Goal: Navigation & Orientation: Find specific page/section

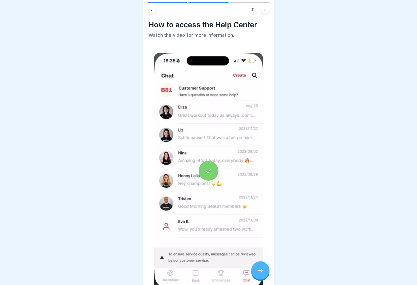
click at [150, 10] on icon at bounding box center [152, 10] width 4 height 4
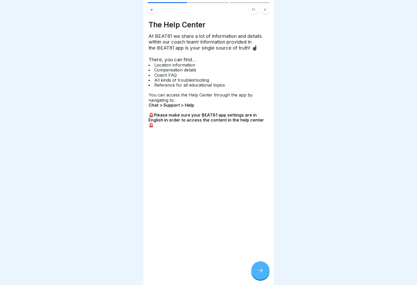
click at [148, 11] on button at bounding box center [151, 9] width 9 height 9
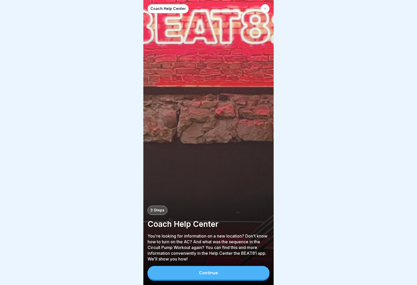
click at [266, 7] on icon at bounding box center [264, 8] width 3 height 3
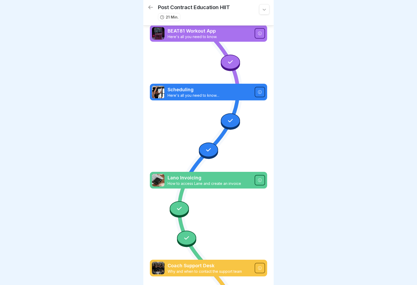
click at [152, 6] on icon at bounding box center [150, 7] width 6 height 6
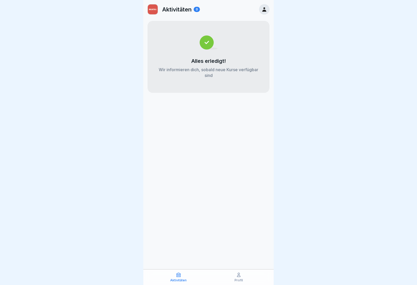
click at [239, 280] on p "Profil" at bounding box center [239, 280] width 8 height 4
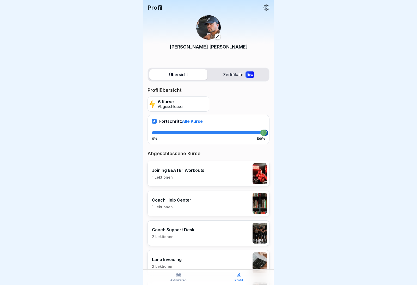
click at [243, 275] on div "Profil" at bounding box center [239, 277] width 58 height 10
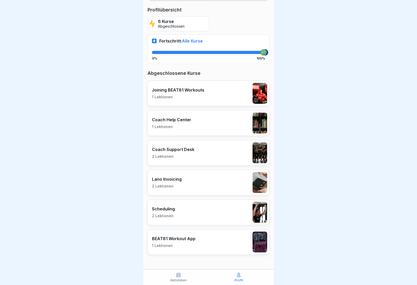
scroll to position [80, 0]
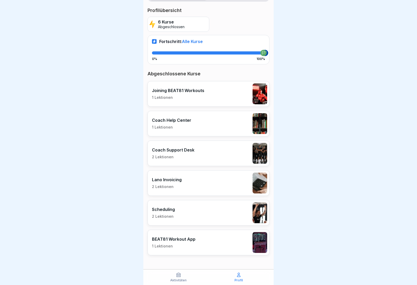
click at [178, 279] on p "Aktivitäten" at bounding box center [178, 280] width 16 height 4
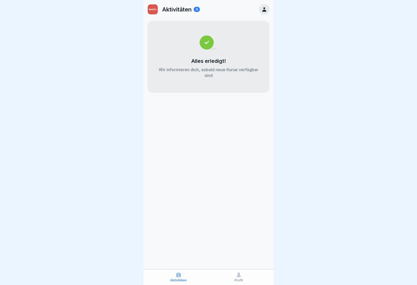
click at [266, 10] on icon at bounding box center [264, 9] width 4 height 4
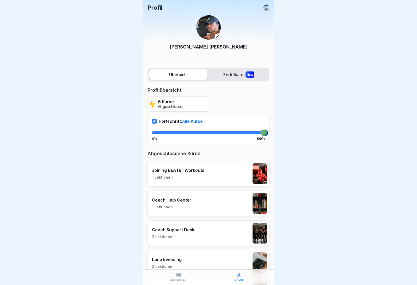
click at [237, 78] on label "Zertifikate New" at bounding box center [239, 74] width 58 height 10
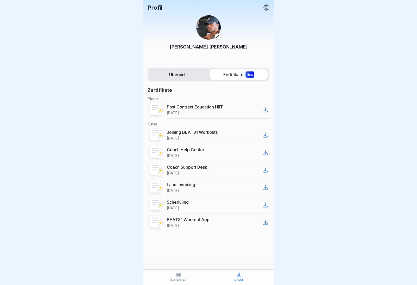
click at [184, 76] on label "Übersicht" at bounding box center [178, 74] width 58 height 10
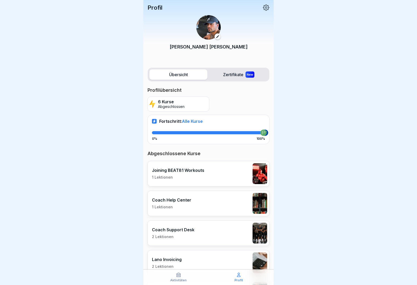
scroll to position [-2, 0]
